Goal: Book appointment/travel/reservation

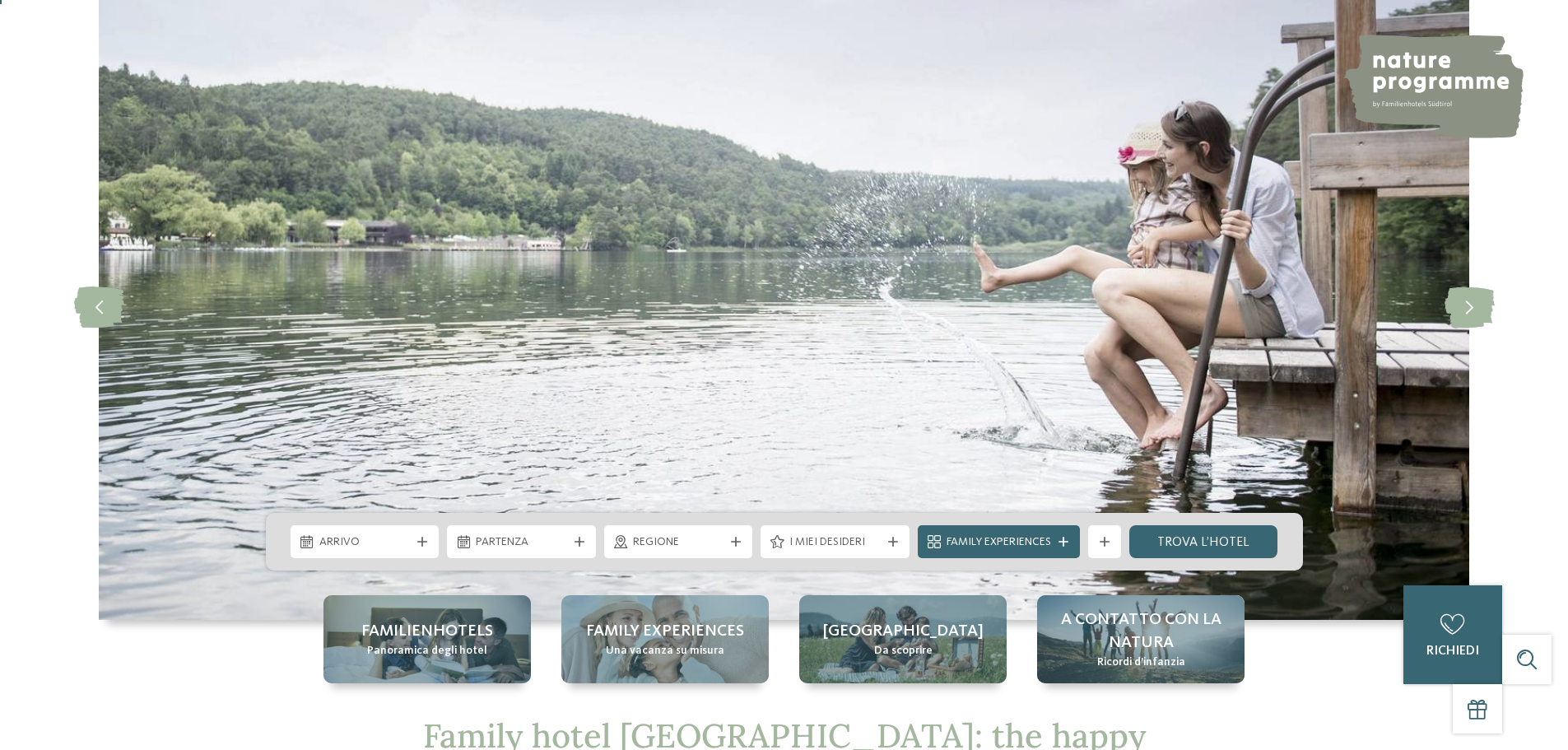
scroll to position [247, 0]
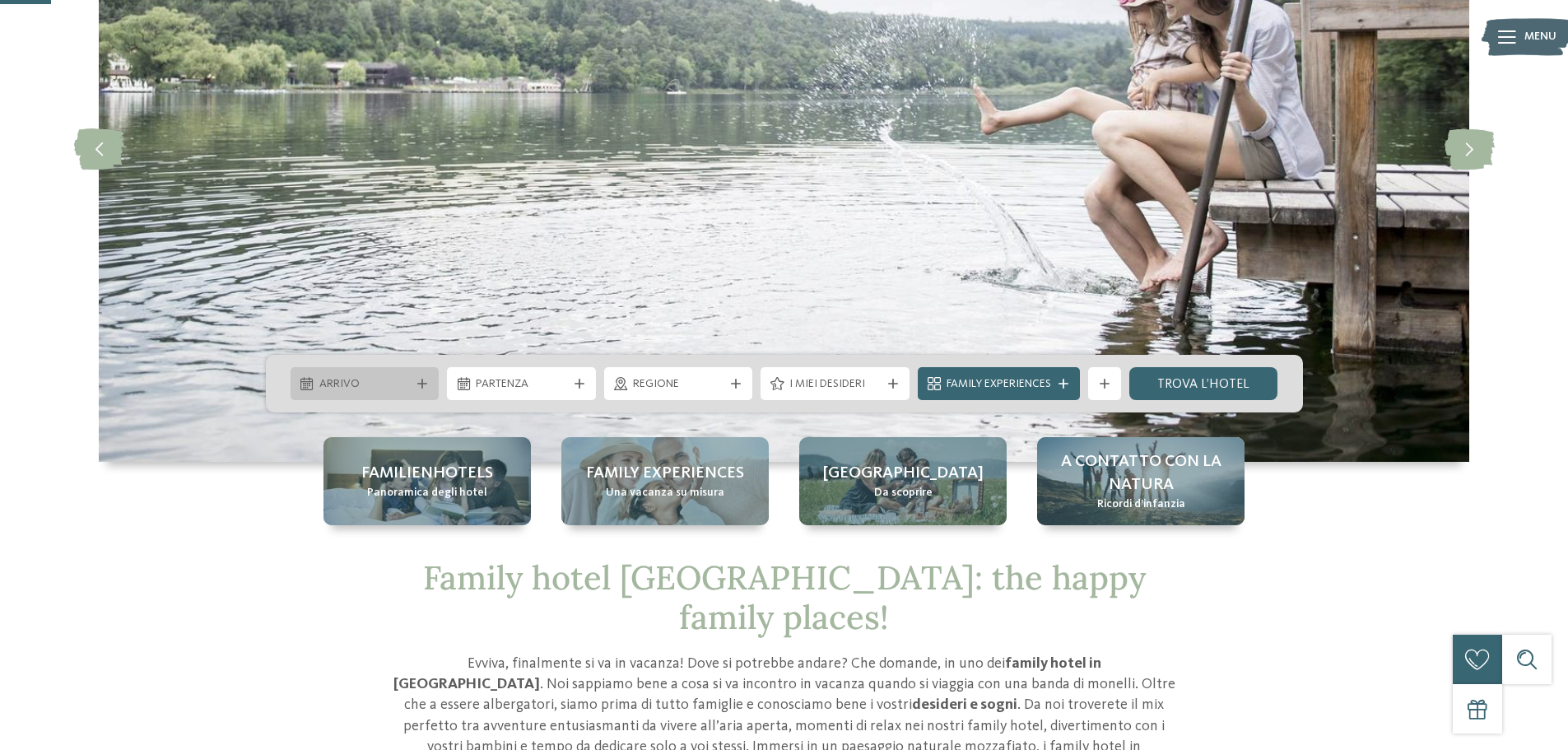
click at [389, 382] on span "Arrivo" at bounding box center [365, 383] width 91 height 16
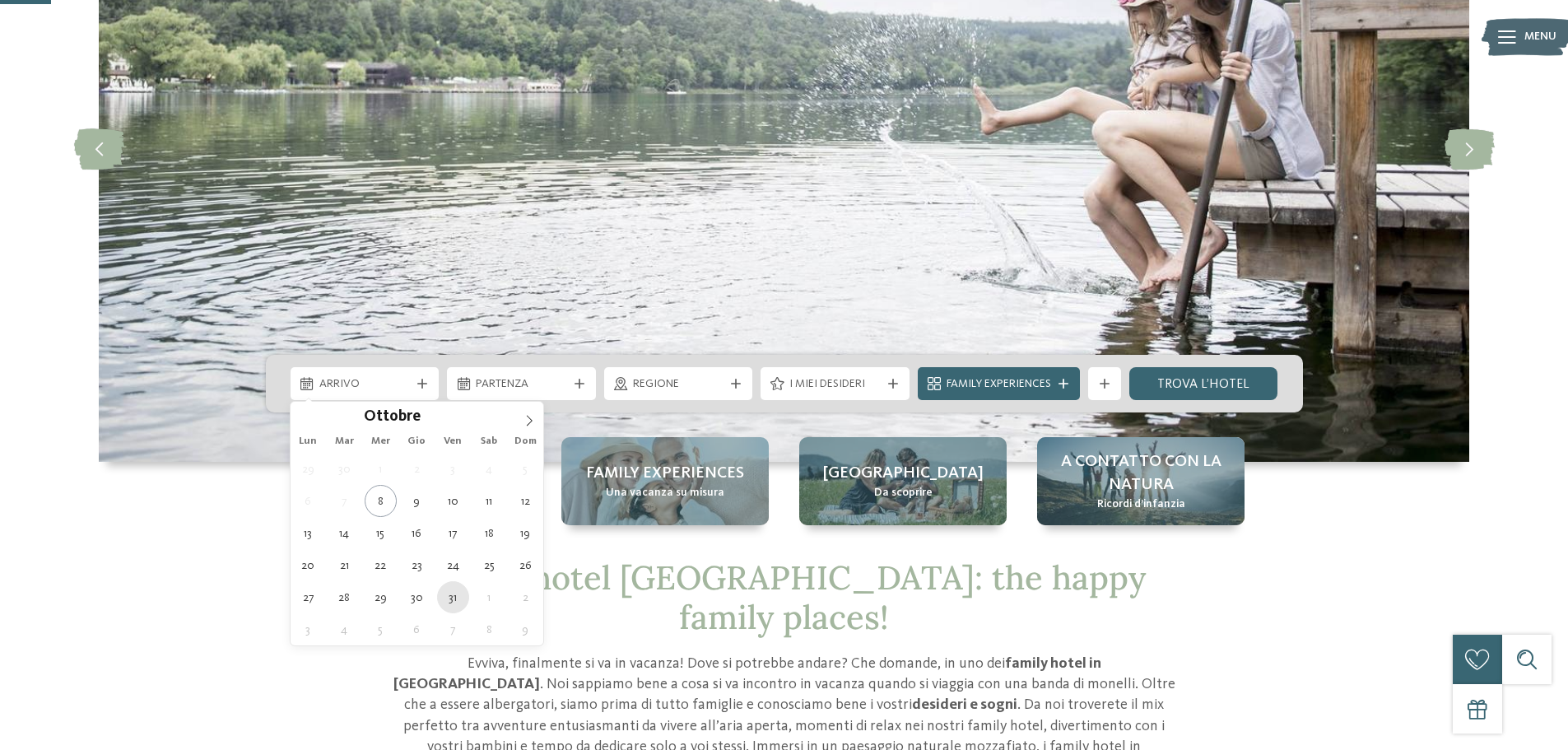
type div "[DATE]"
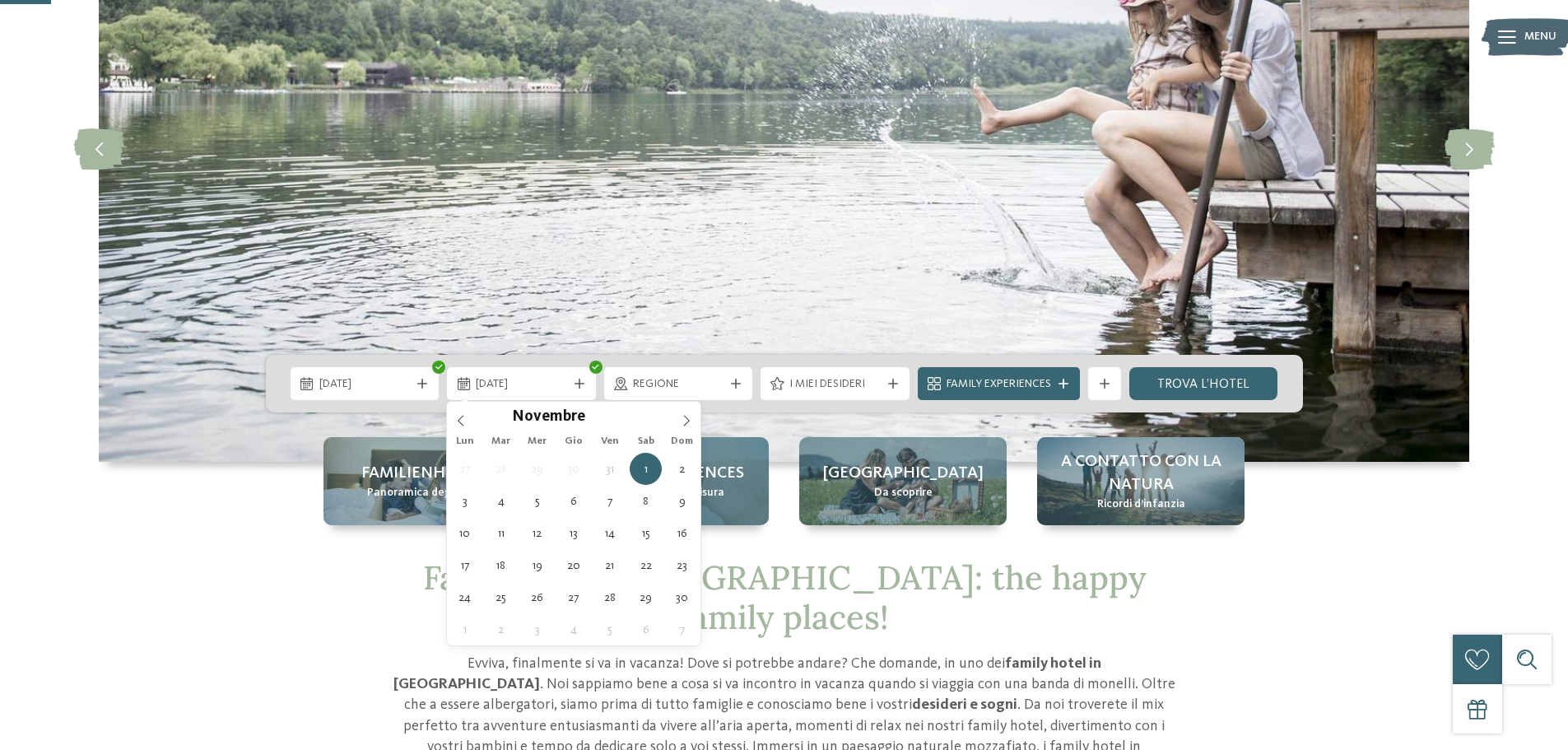
type div "[DATE]"
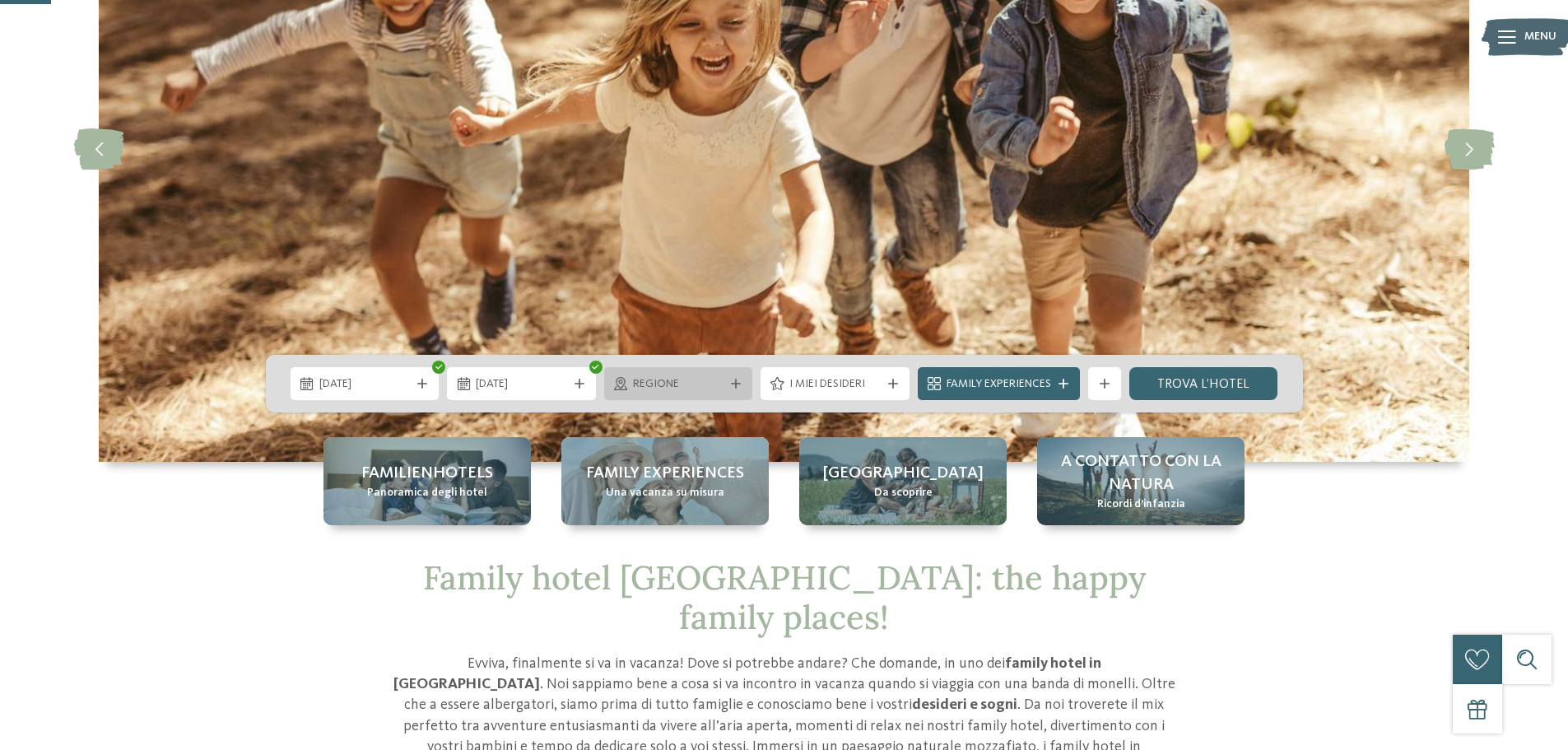
click at [729, 377] on div "Regione" at bounding box center [678, 383] width 149 height 33
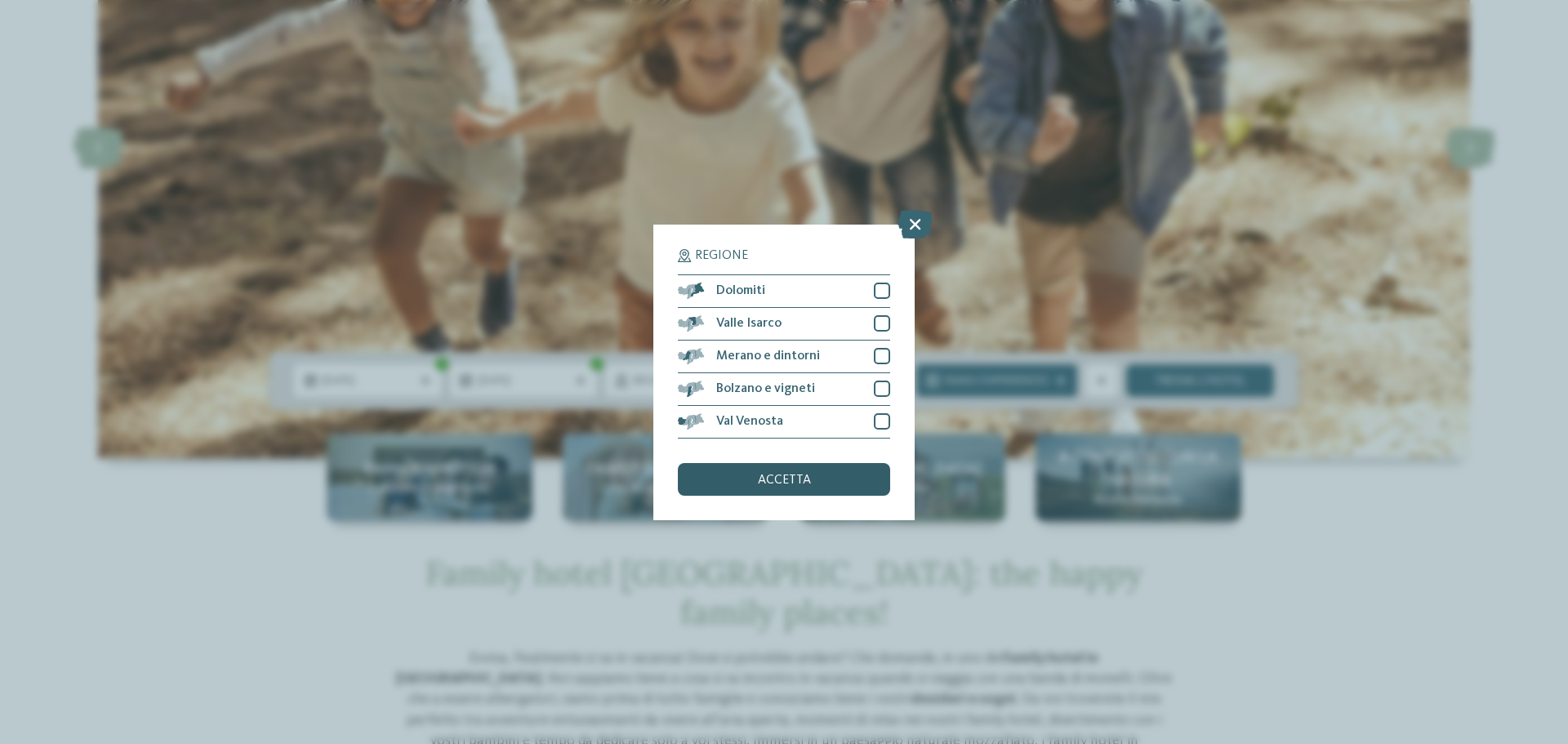
click at [784, 480] on span "accetta" at bounding box center [784, 480] width 53 height 13
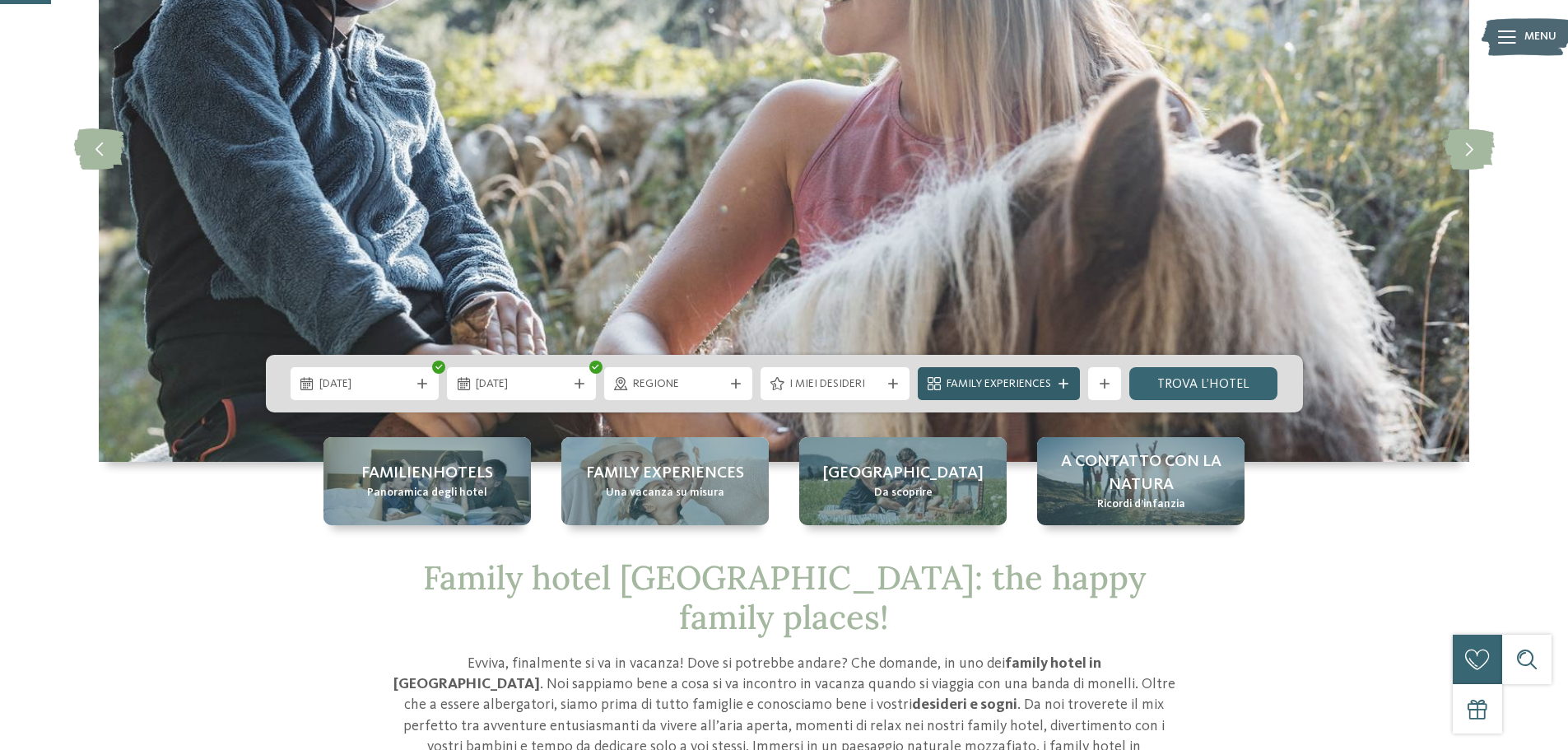
click at [1029, 377] on span "Family Experiences" at bounding box center [998, 383] width 105 height 16
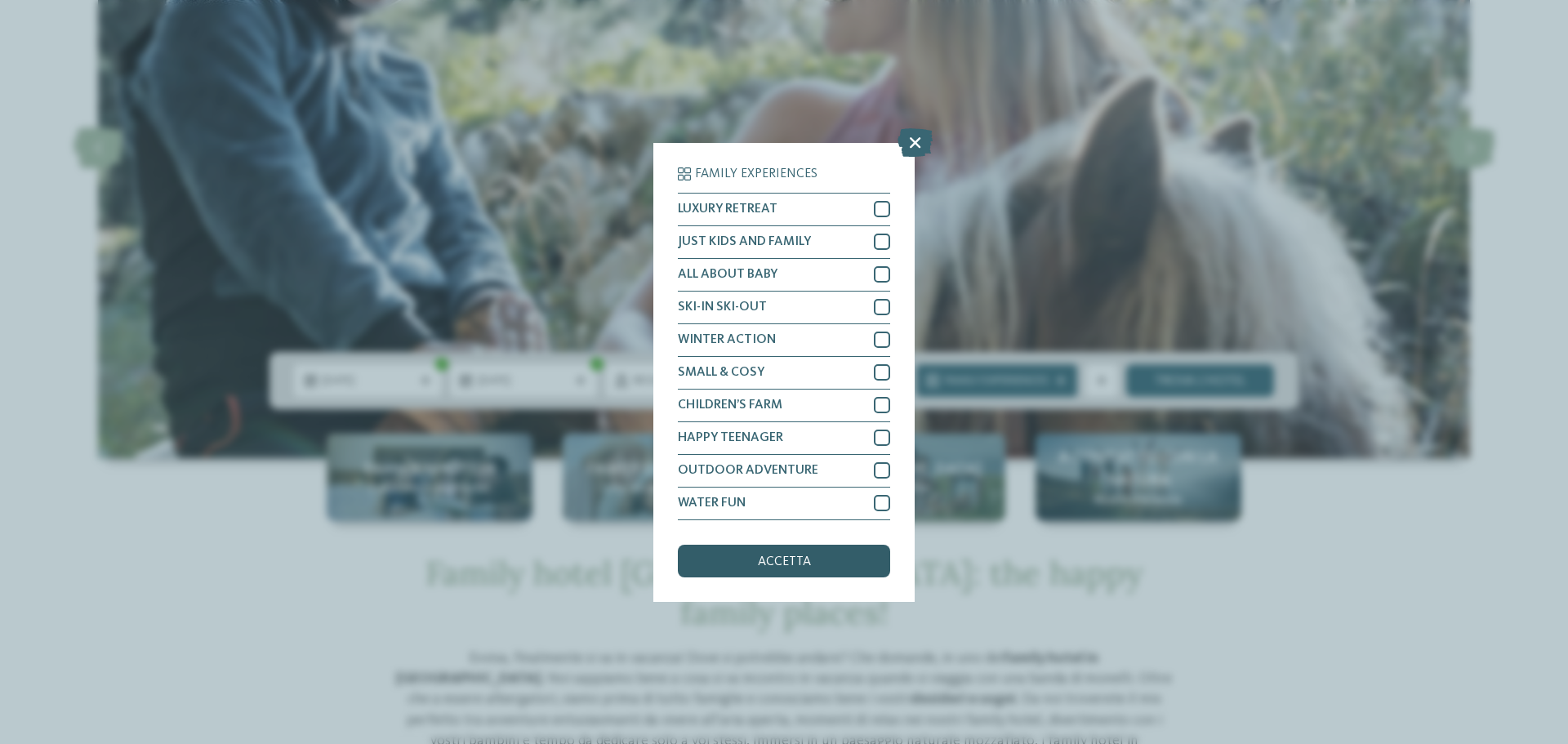
click at [795, 567] on span "accetta" at bounding box center [784, 562] width 53 height 13
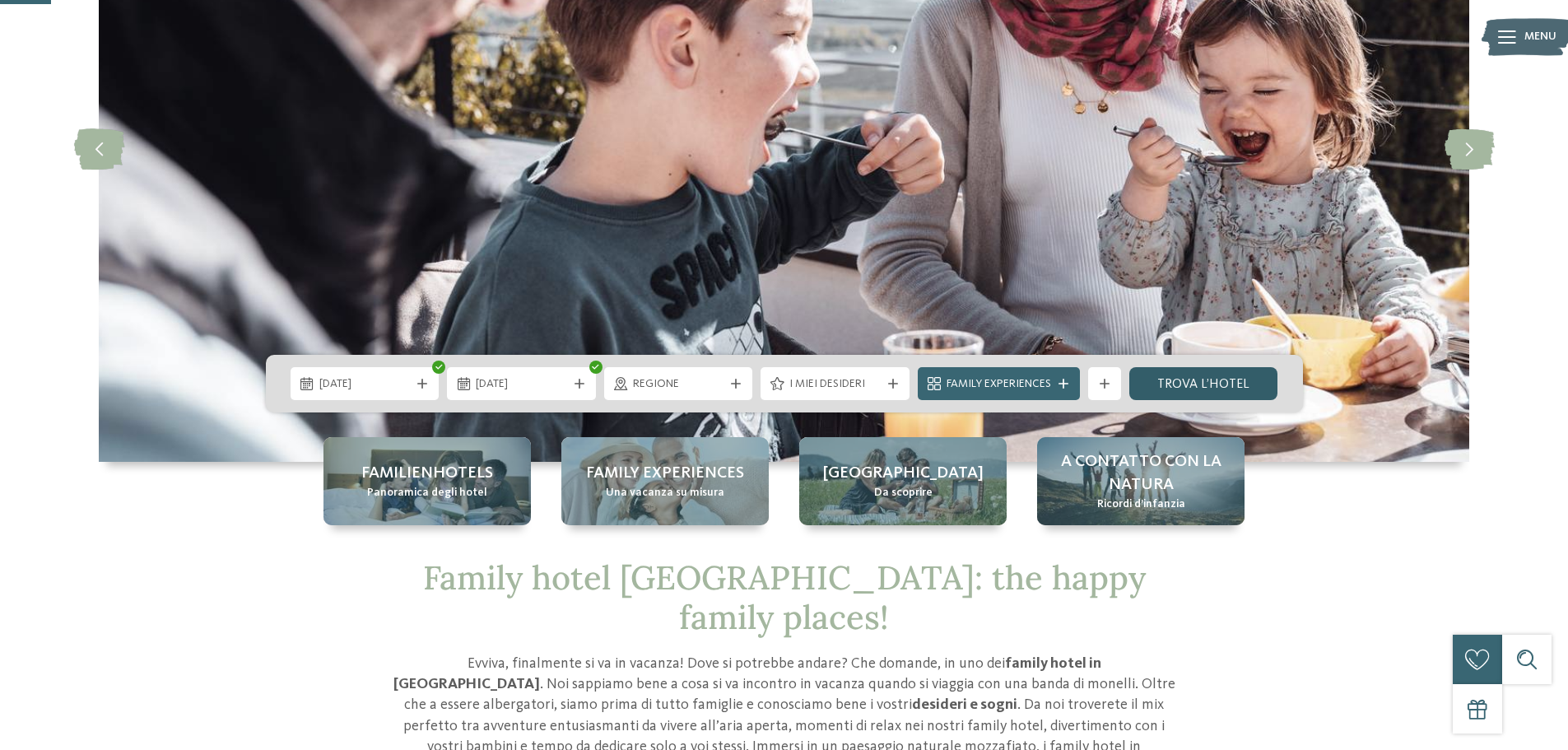
click at [1159, 383] on link "trova l’hotel" at bounding box center [1203, 383] width 149 height 33
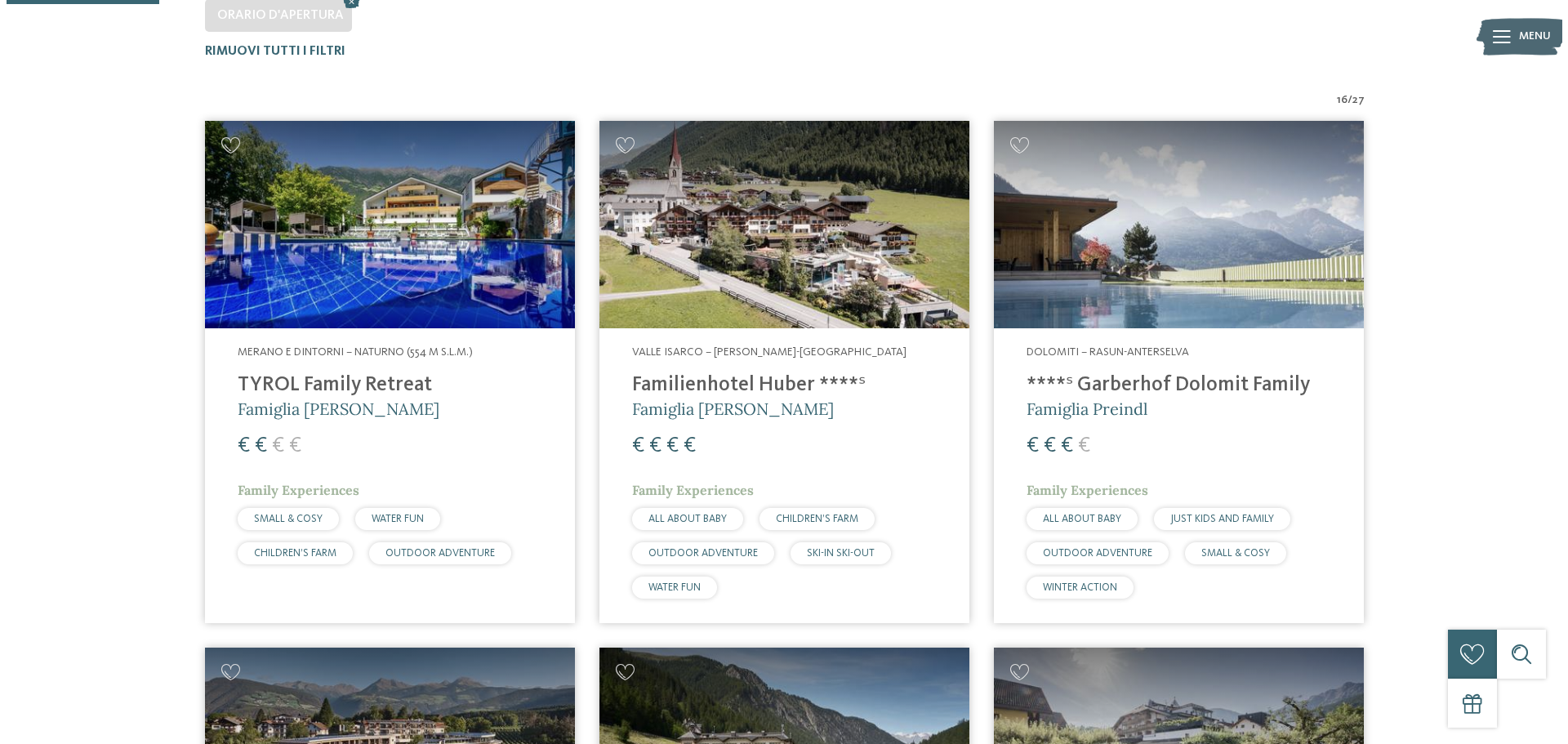
scroll to position [571, 0]
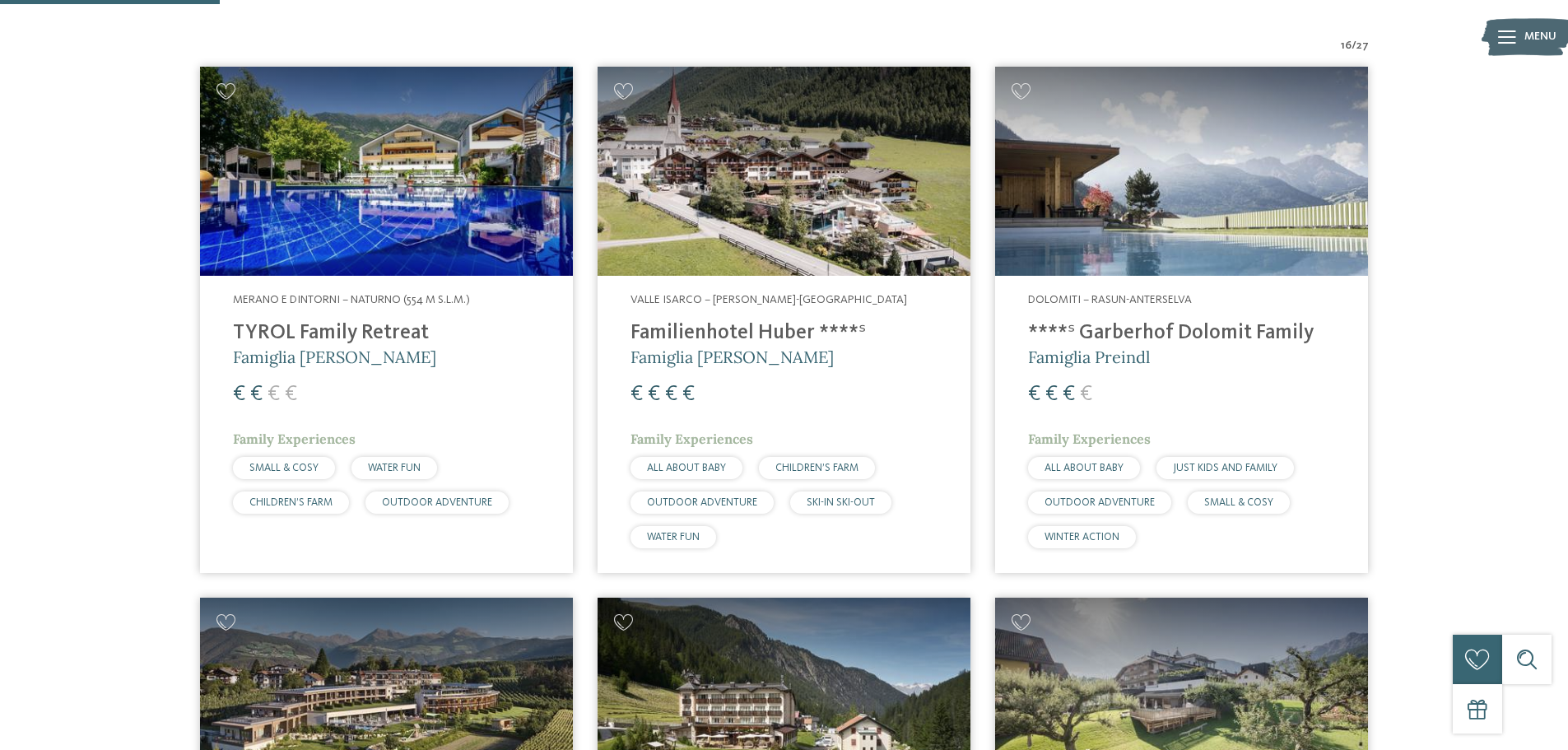
click at [1189, 207] on img at bounding box center [1182, 171] width 373 height 210
click at [829, 171] on img at bounding box center [784, 171] width 373 height 210
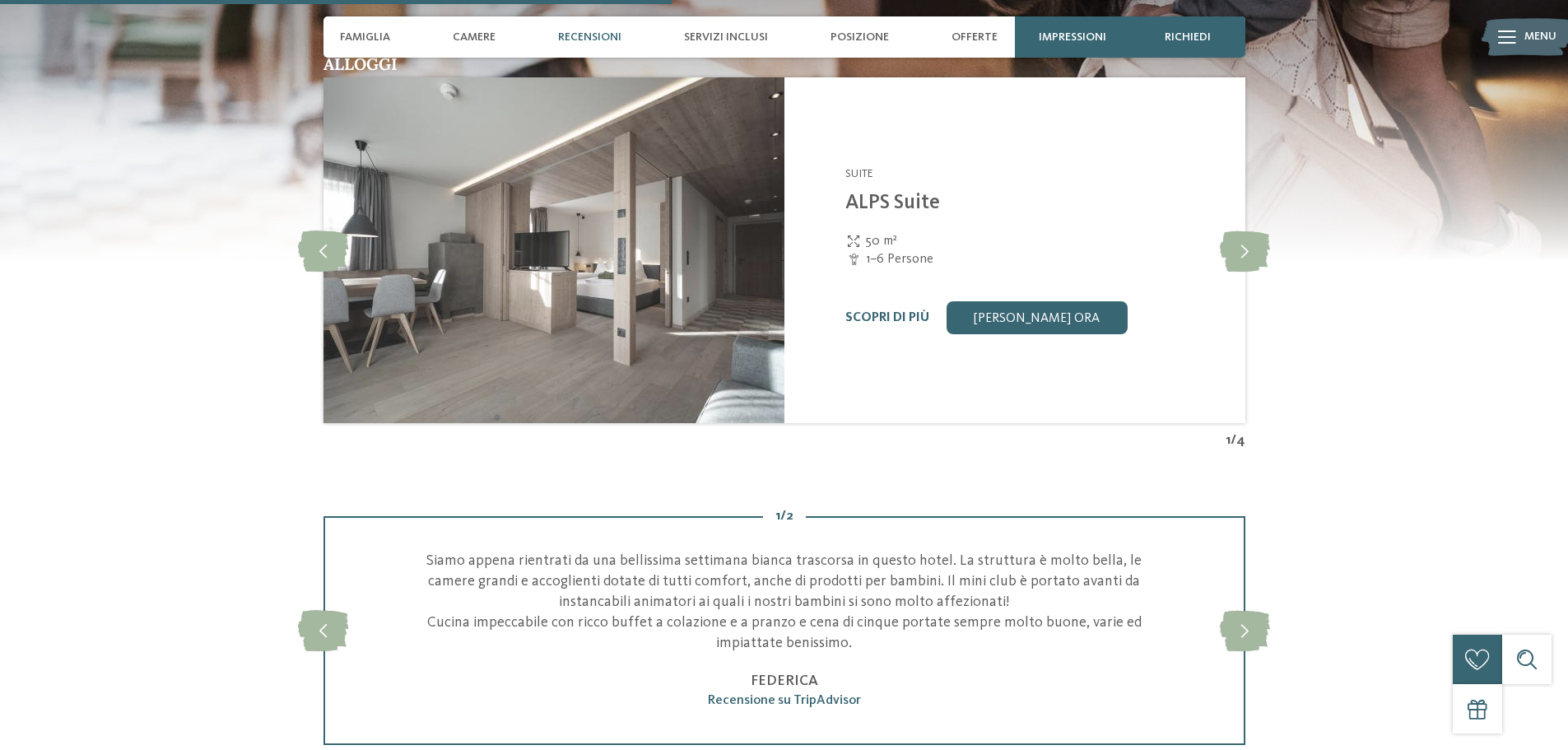
scroll to position [2305, 0]
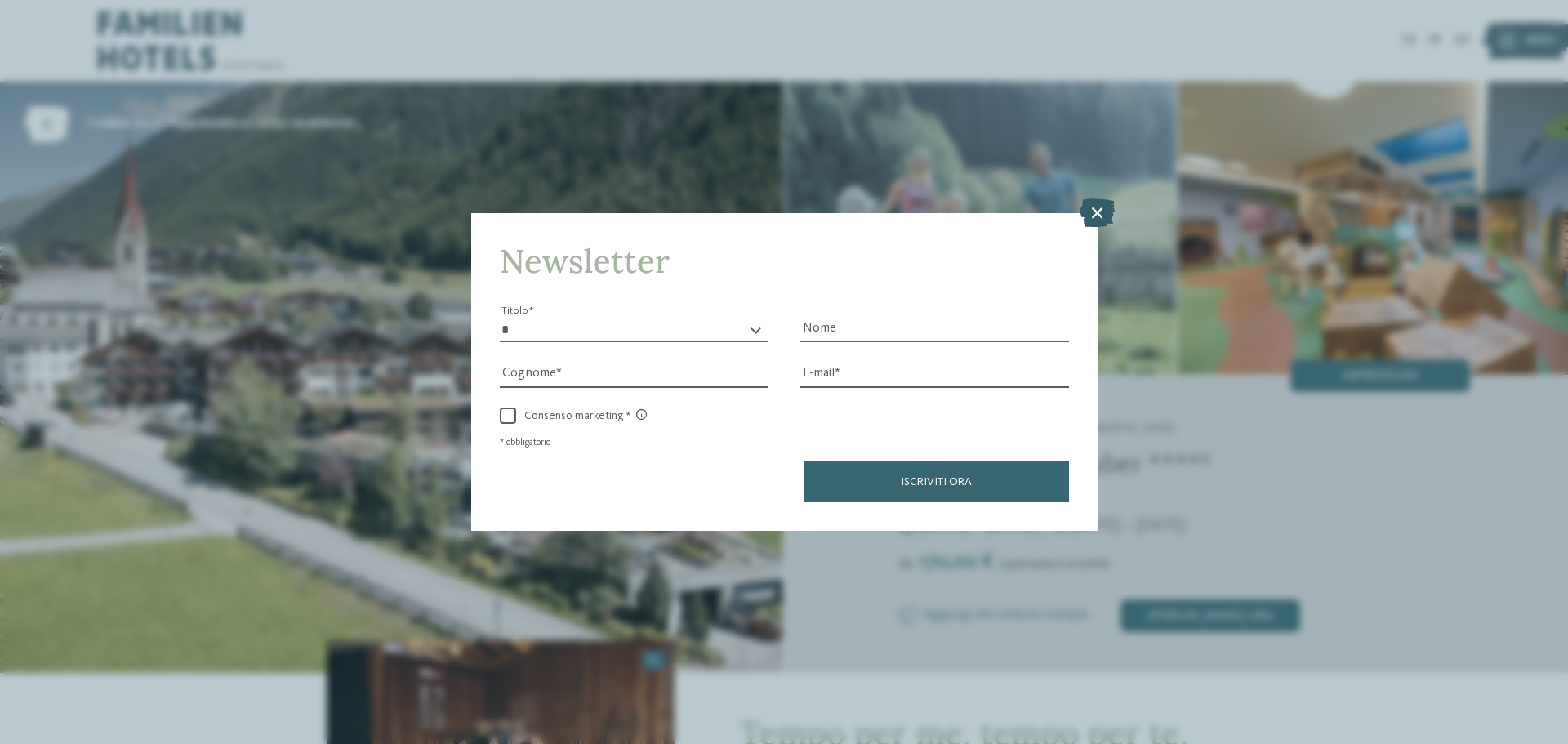
click at [1092, 208] on icon at bounding box center [1098, 212] width 36 height 29
